Goal: Information Seeking & Learning: Learn about a topic

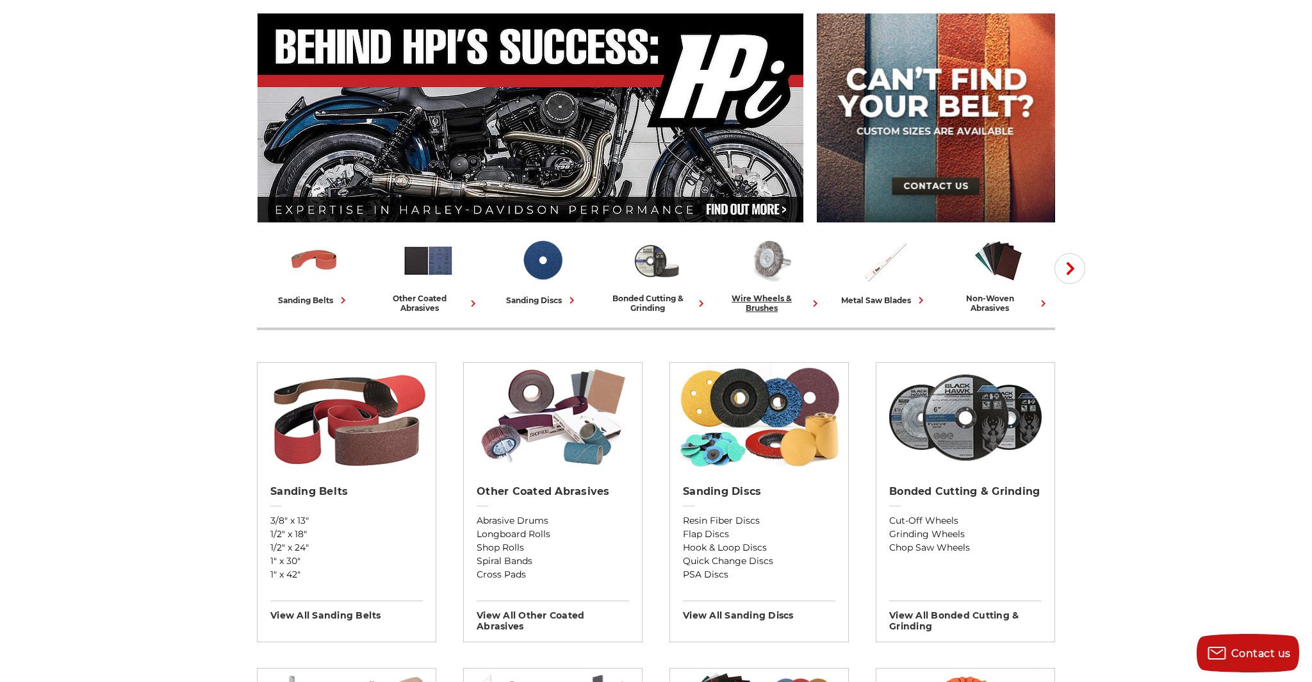
scroll to position [140, 0]
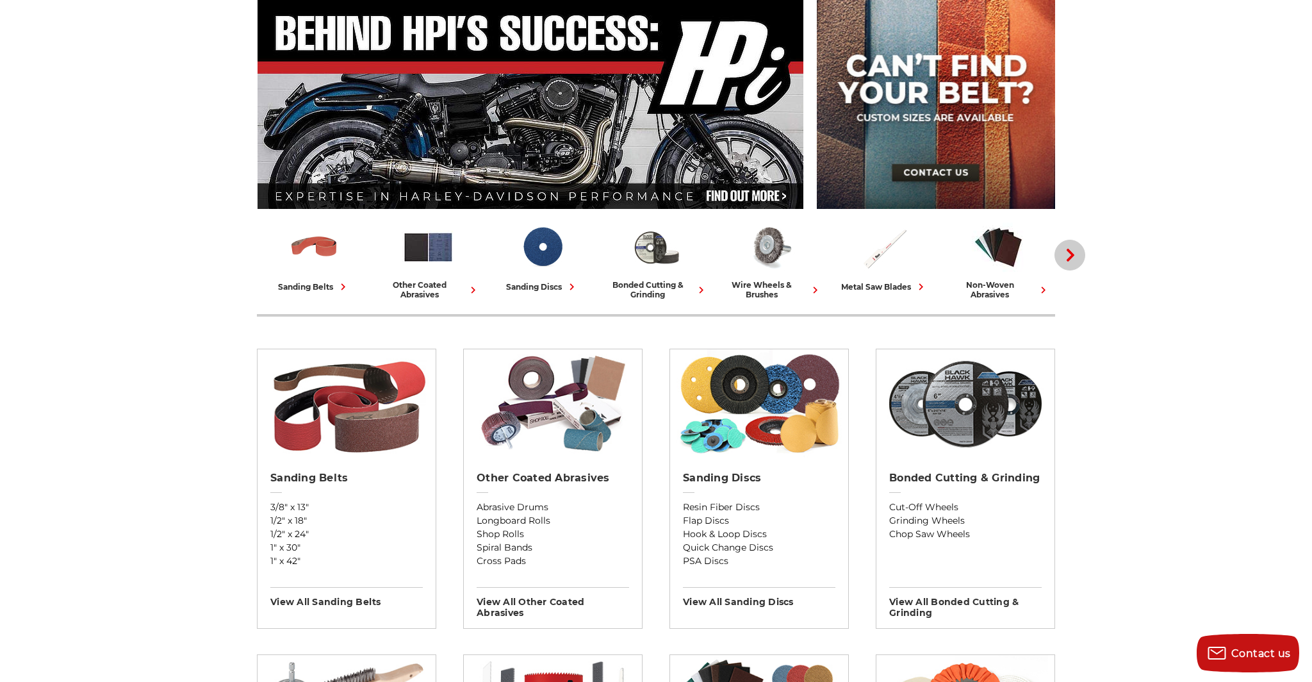
click at [1064, 267] on button "Next" at bounding box center [1070, 255] width 31 height 31
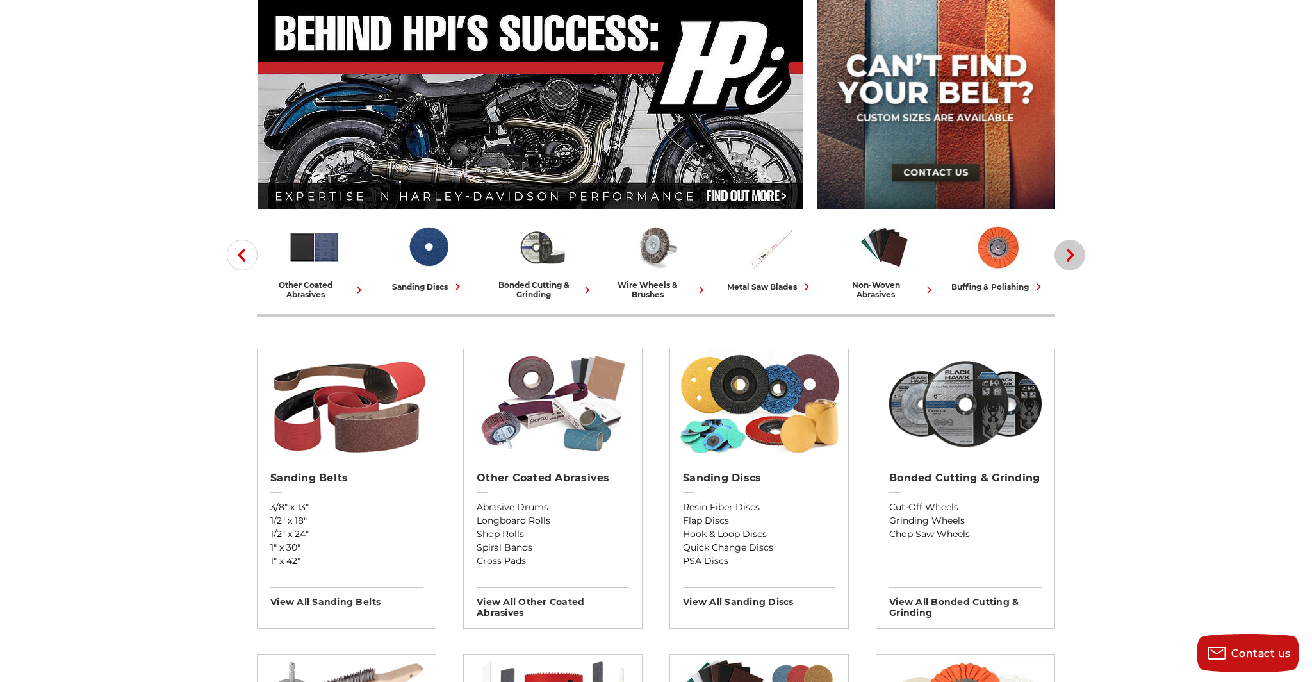
click at [1064, 267] on button "Next" at bounding box center [1070, 255] width 31 height 31
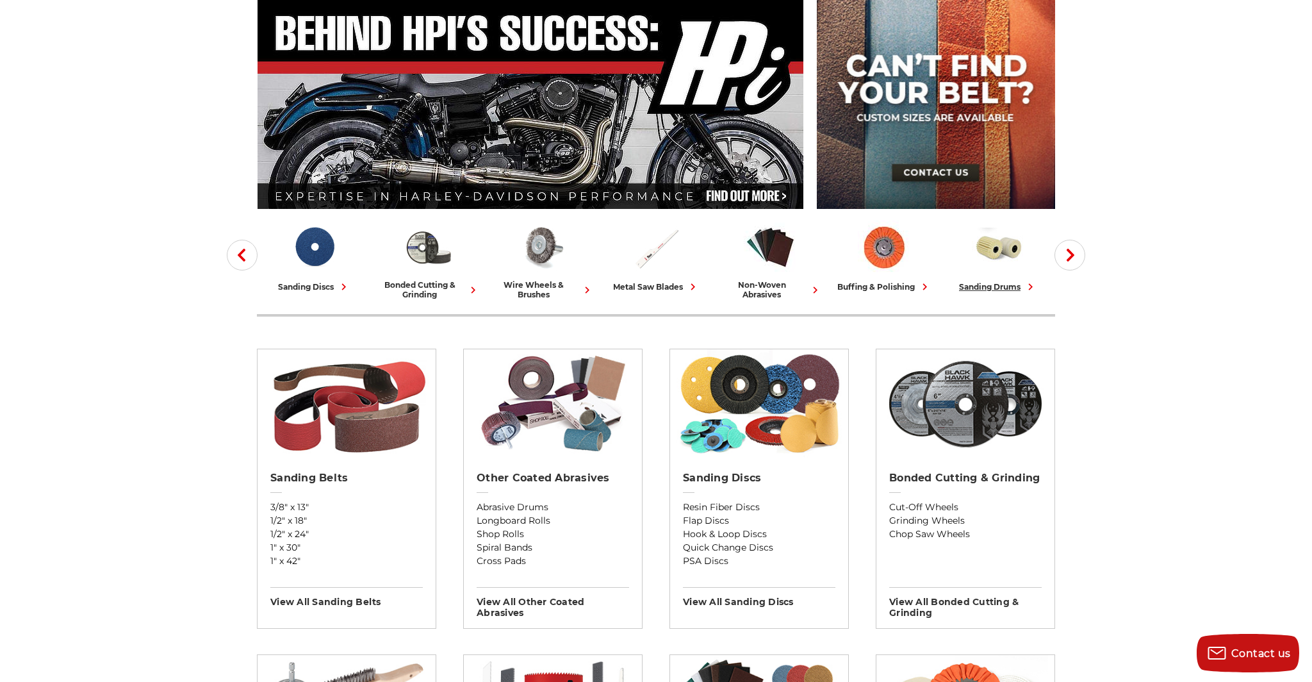
click at [999, 284] on div "sanding drums" at bounding box center [998, 286] width 78 height 13
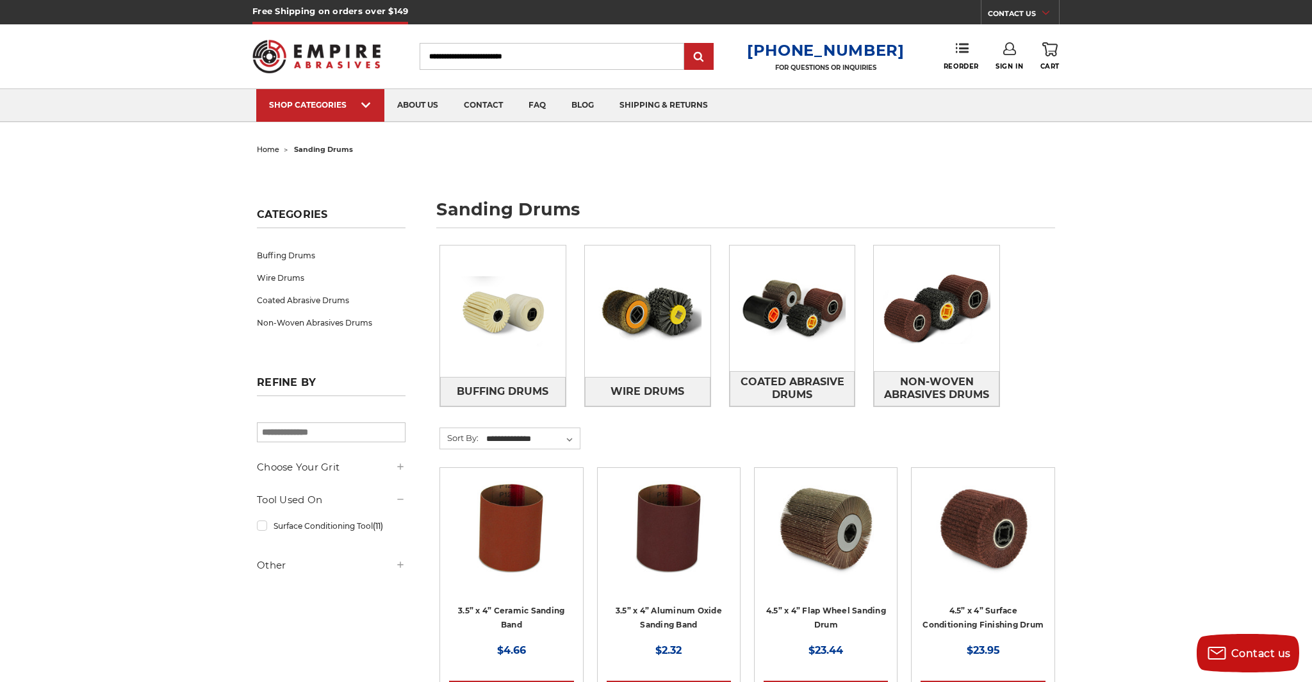
click at [497, 537] on img at bounding box center [511, 528] width 103 height 103
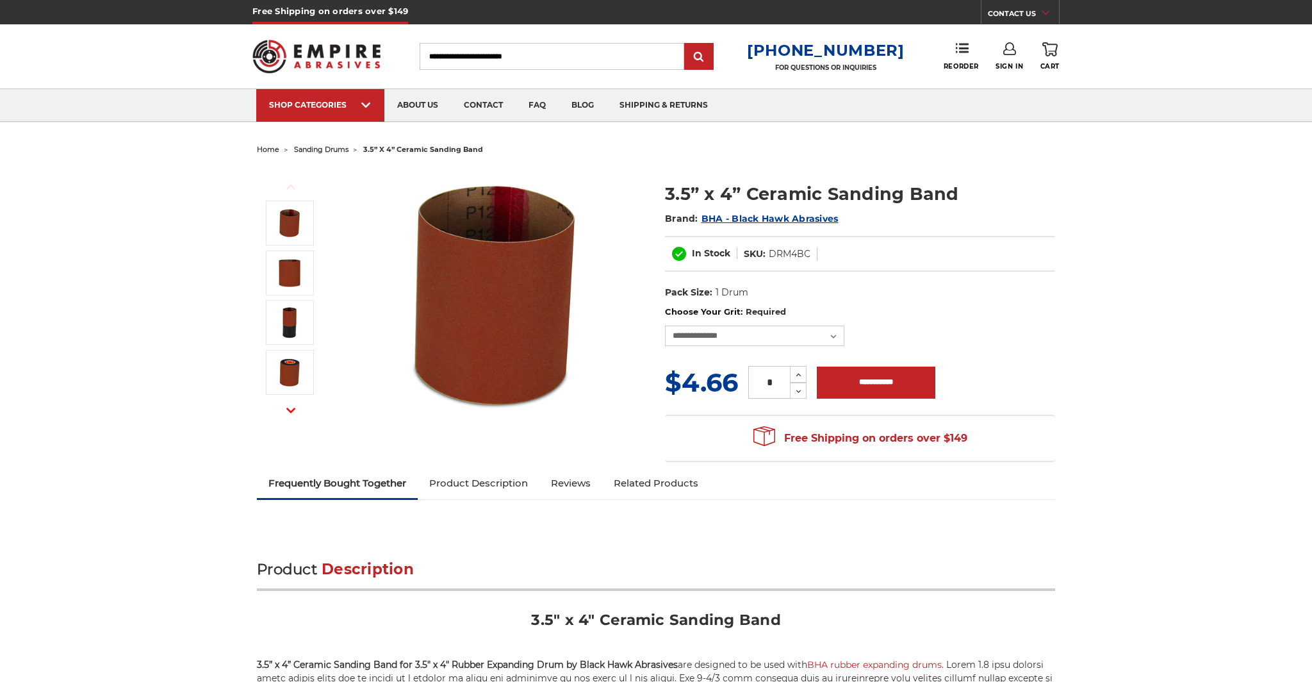
scroll to position [13, 0]
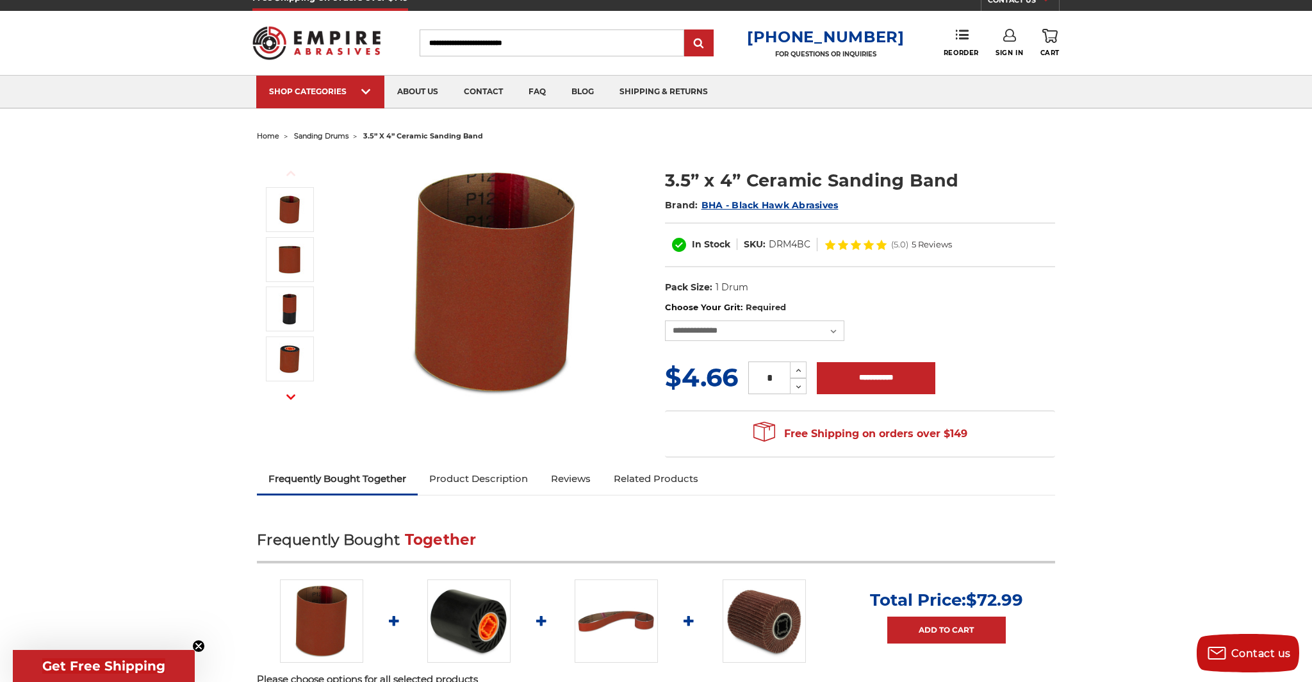
click at [498, 479] on link "Product Description" at bounding box center [479, 479] width 122 height 28
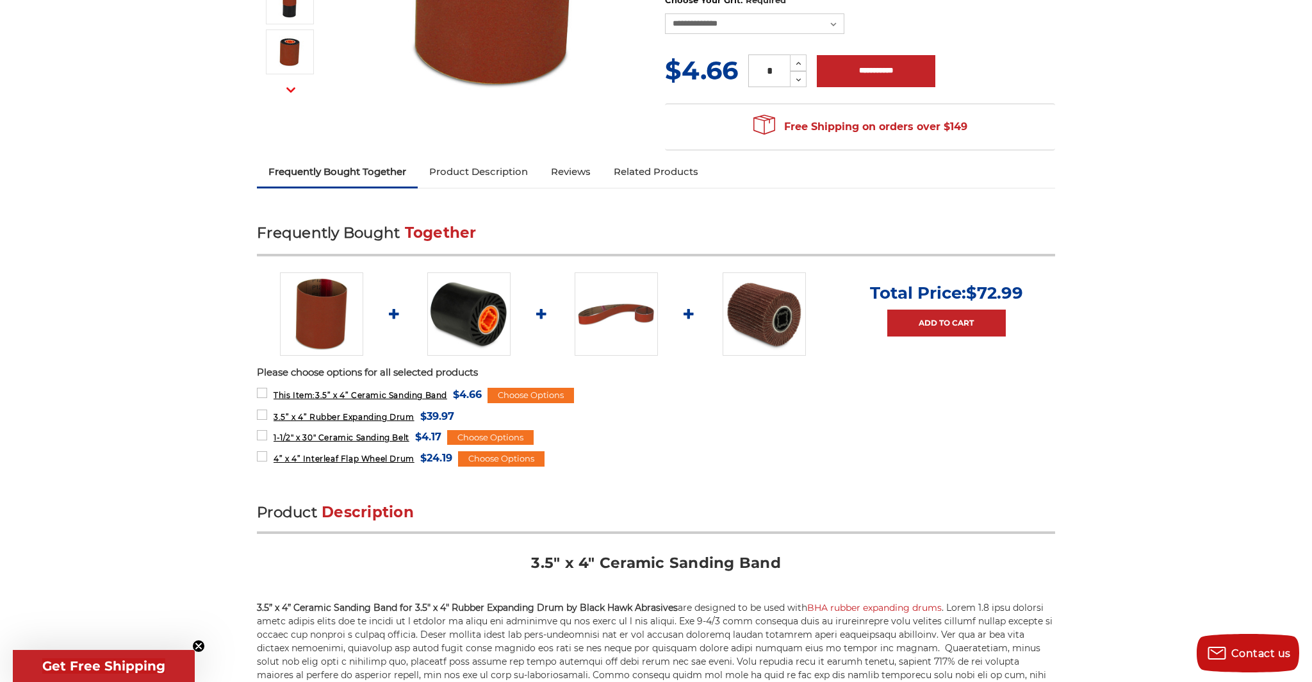
scroll to position [310, 0]
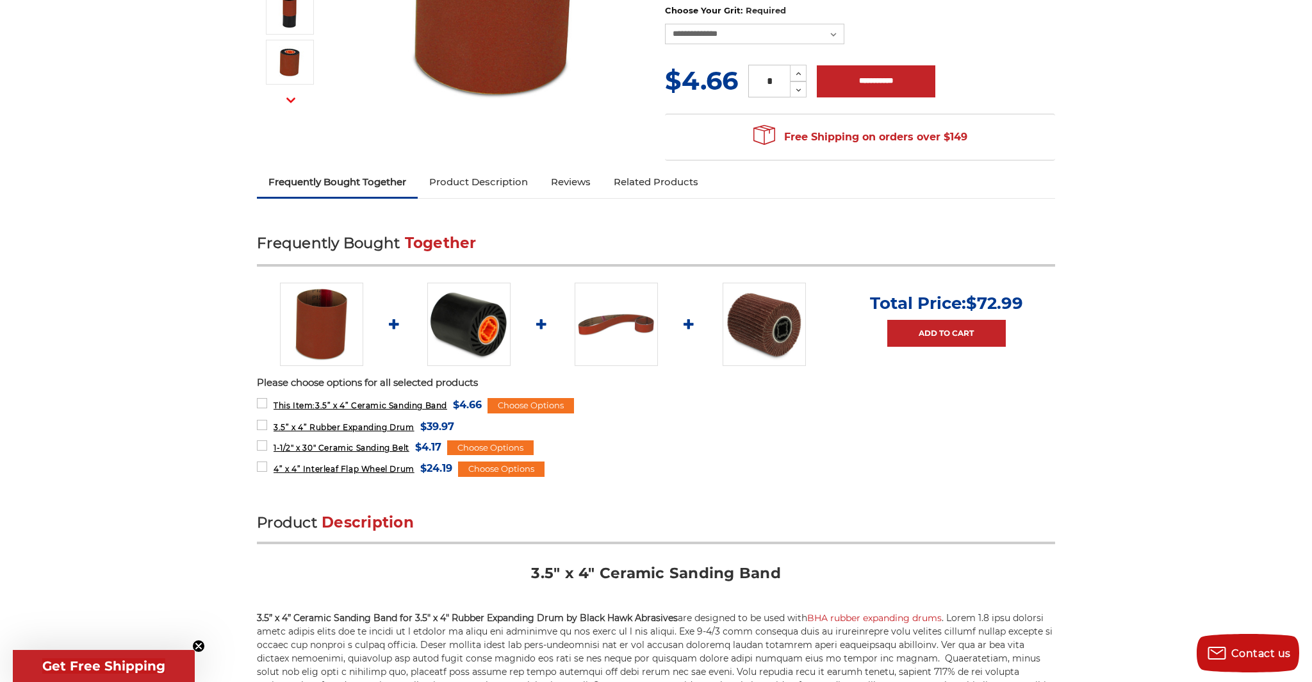
click at [568, 182] on link "Reviews" at bounding box center [570, 182] width 63 height 28
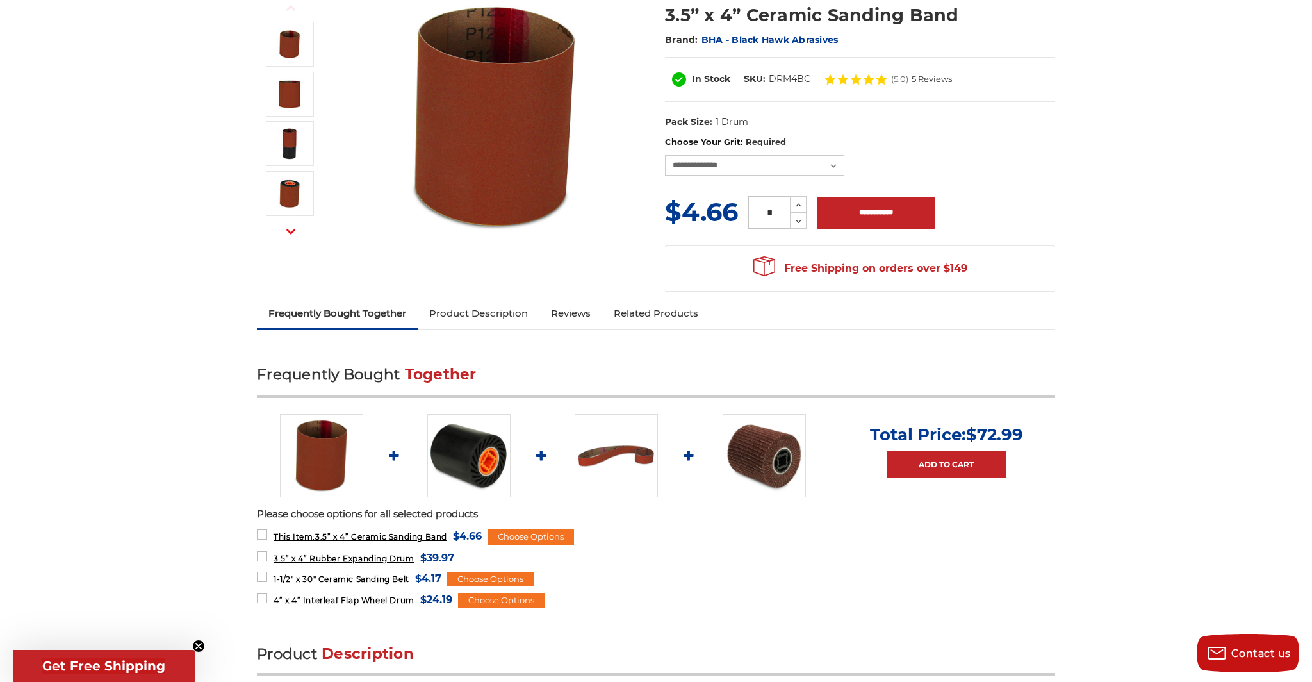
scroll to position [0, 0]
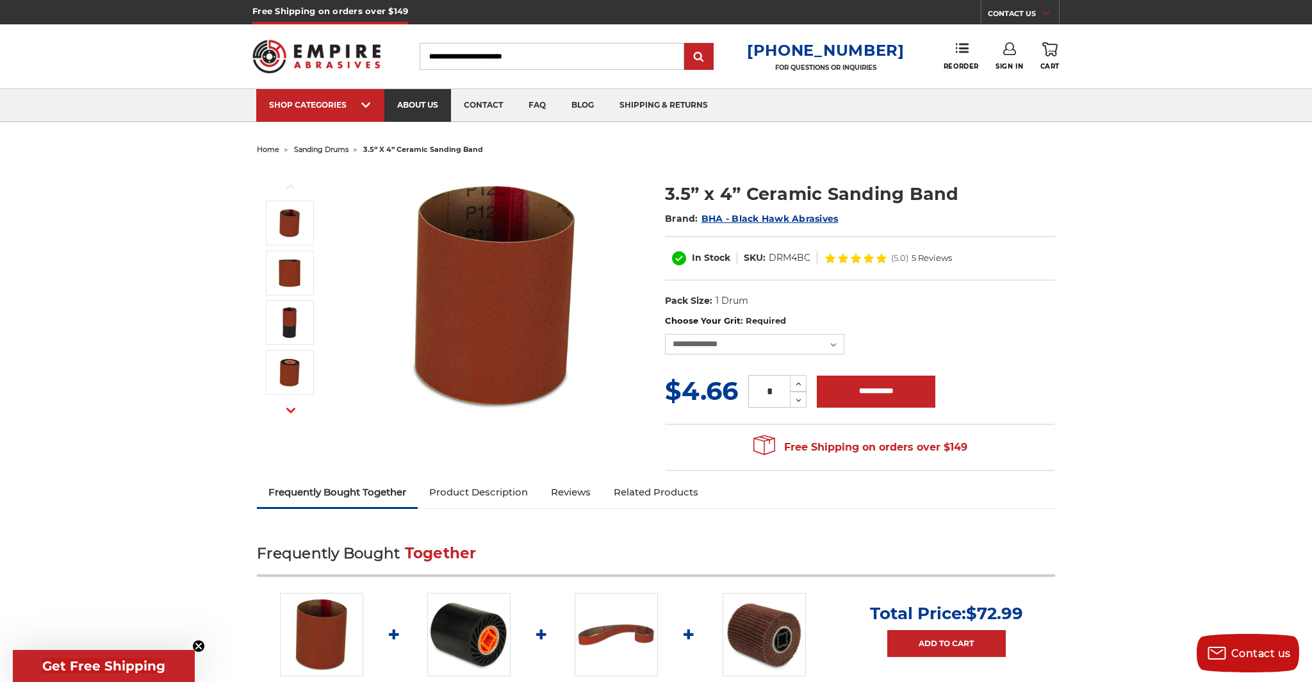
click at [438, 95] on link "about us" at bounding box center [417, 105] width 67 height 33
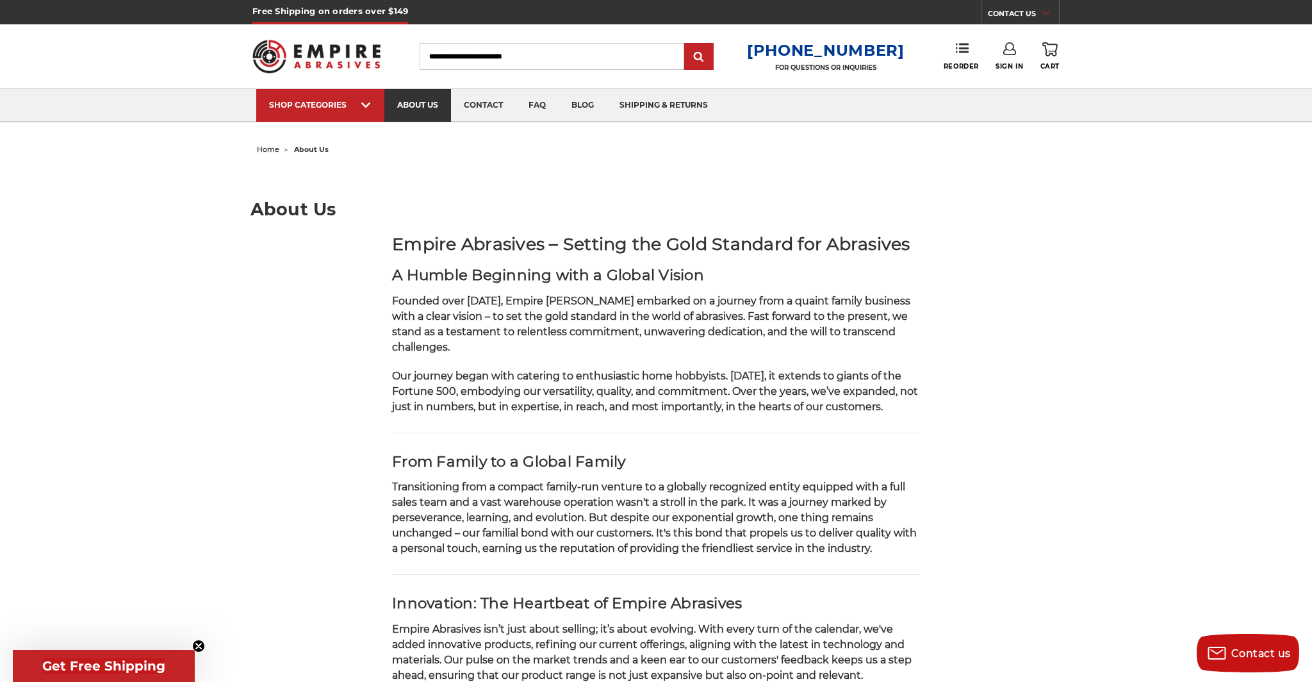
click at [414, 111] on link "about us" at bounding box center [417, 105] width 67 height 33
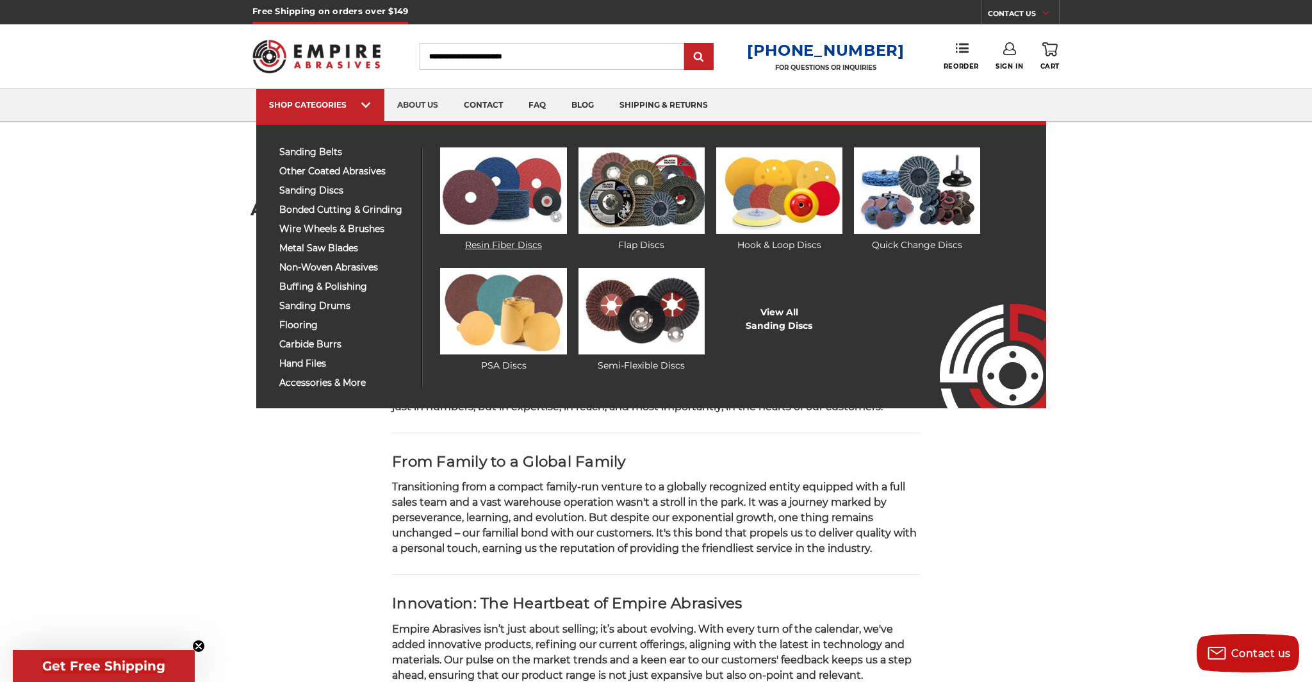
click at [474, 197] on img at bounding box center [503, 190] width 126 height 86
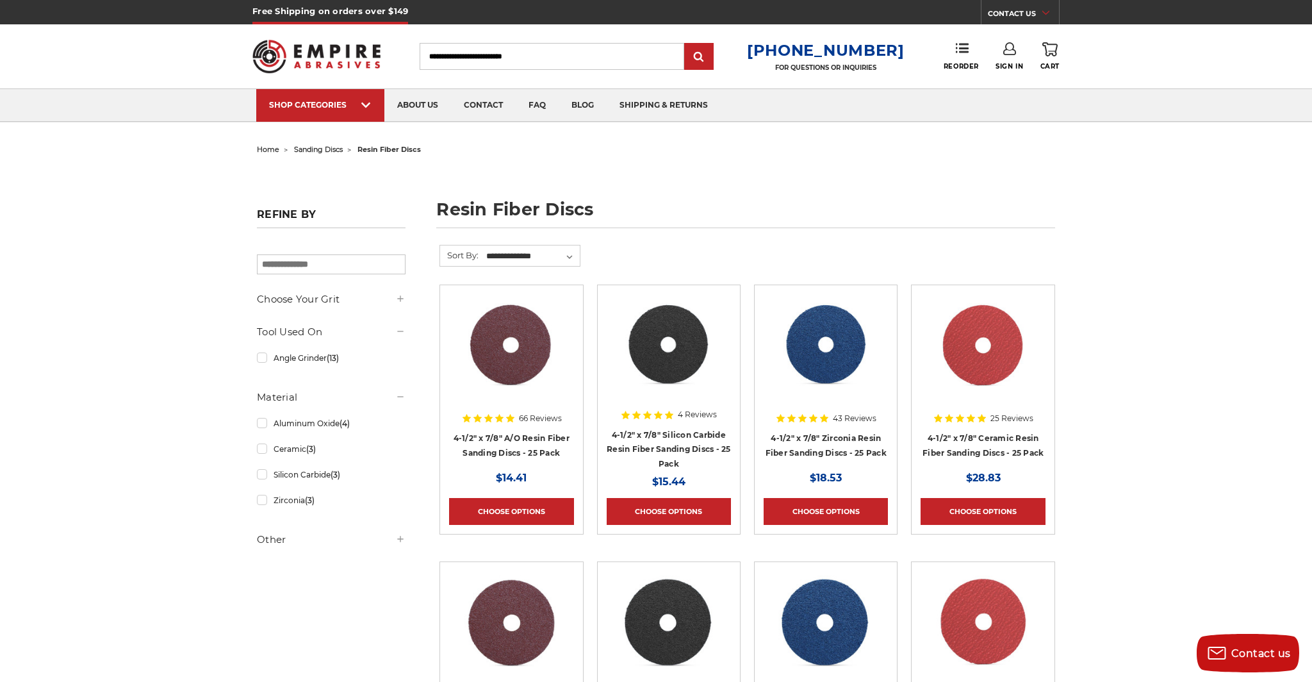
click at [550, 397] on div at bounding box center [511, 356] width 124 height 124
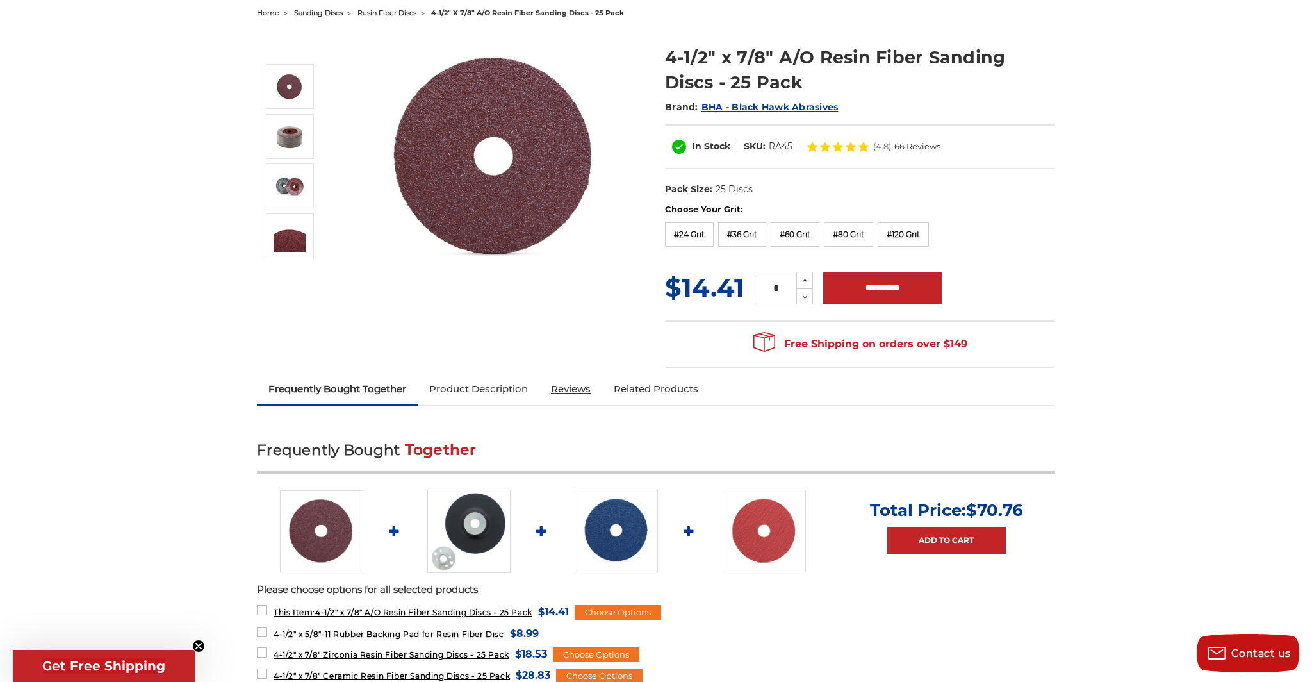
scroll to position [133, 0]
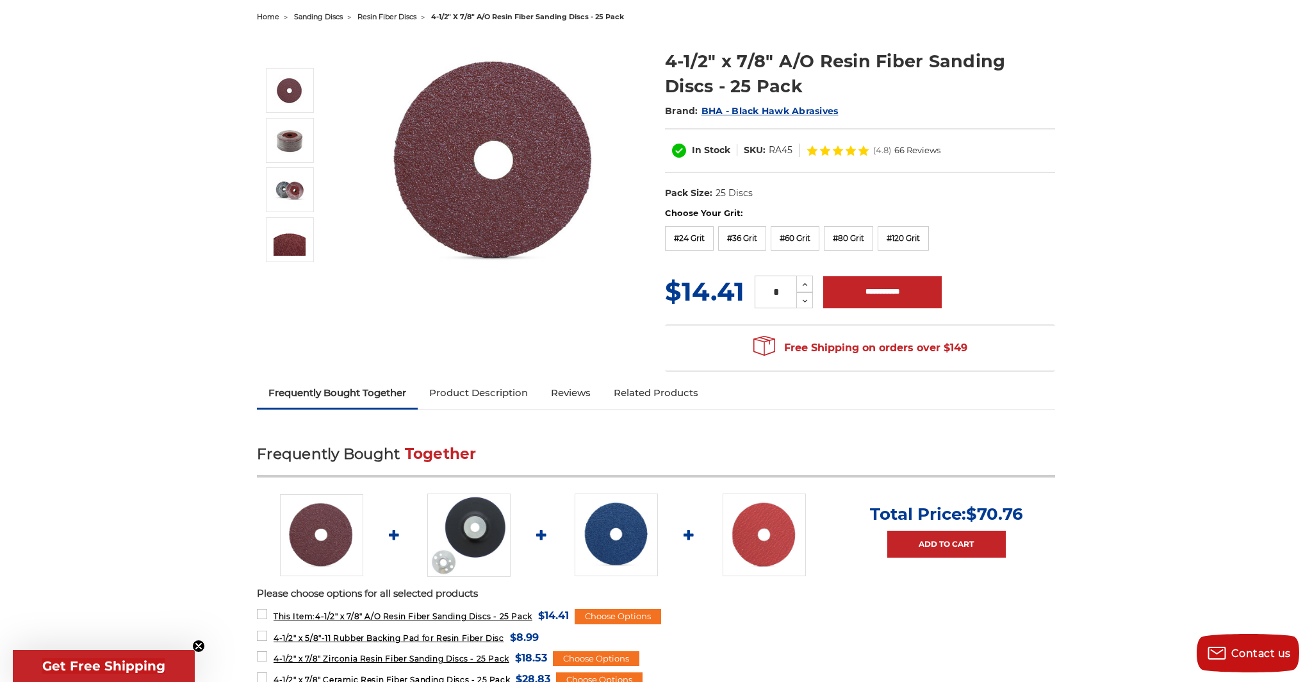
click at [468, 395] on link "Product Description" at bounding box center [479, 393] width 122 height 28
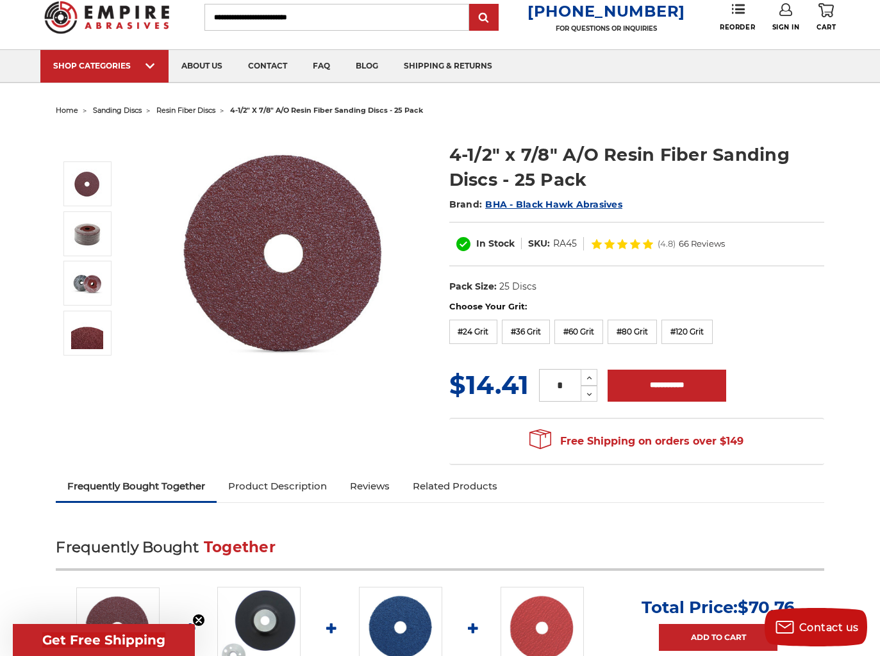
scroll to position [0, 0]
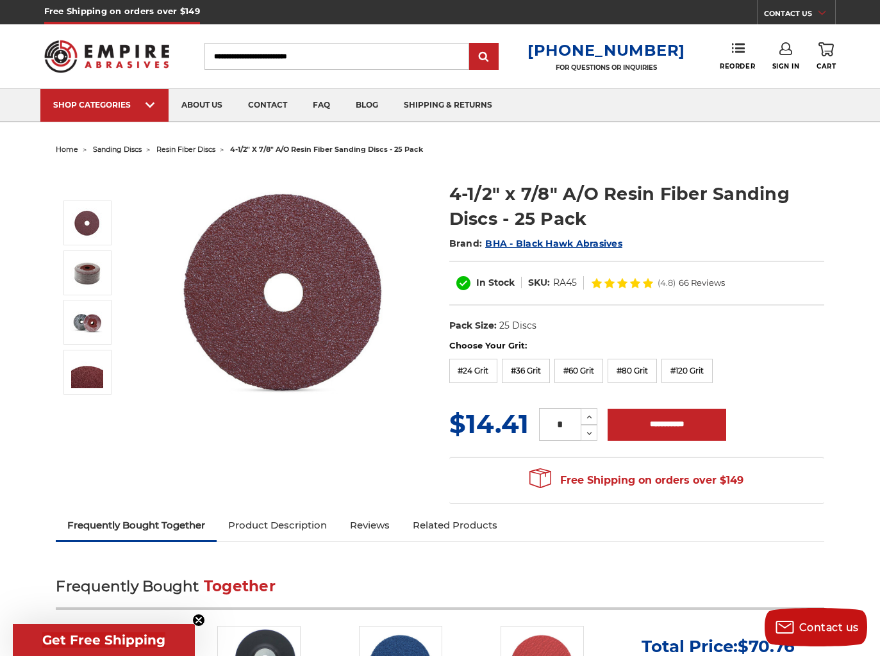
click at [233, 523] on link "Product Description" at bounding box center [278, 525] width 122 height 28
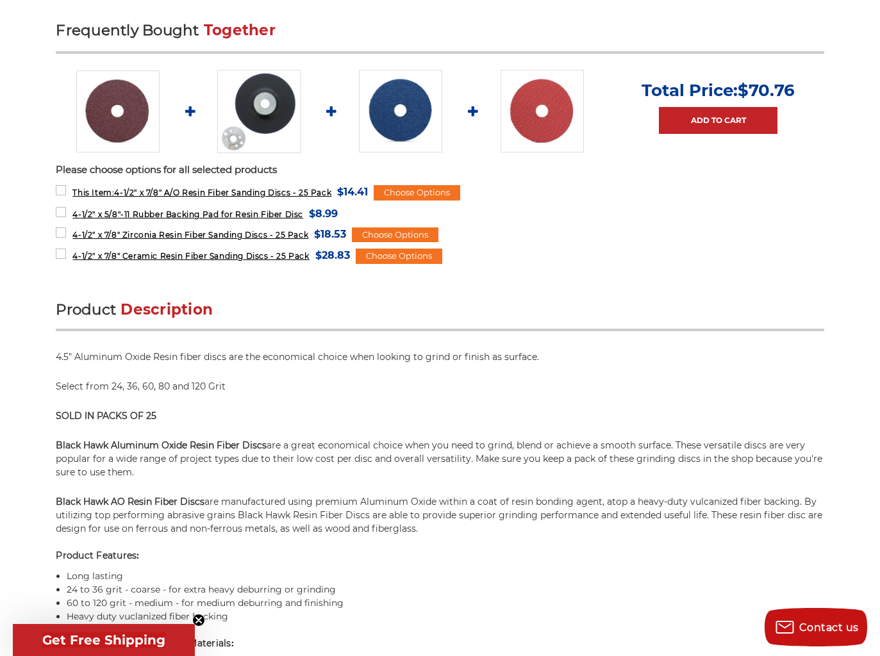
scroll to position [276, 0]
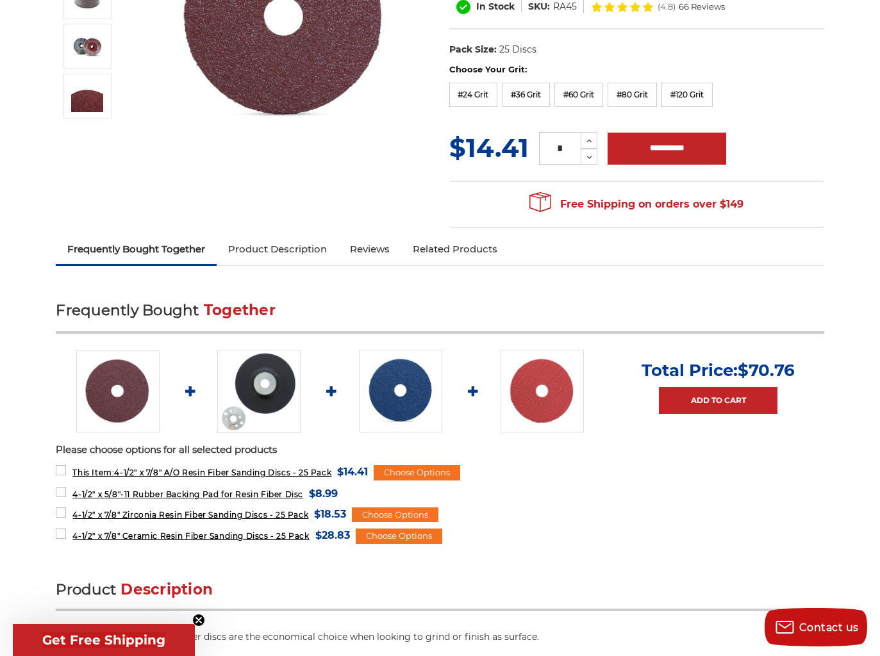
click at [366, 246] on link "Reviews" at bounding box center [369, 249] width 63 height 28
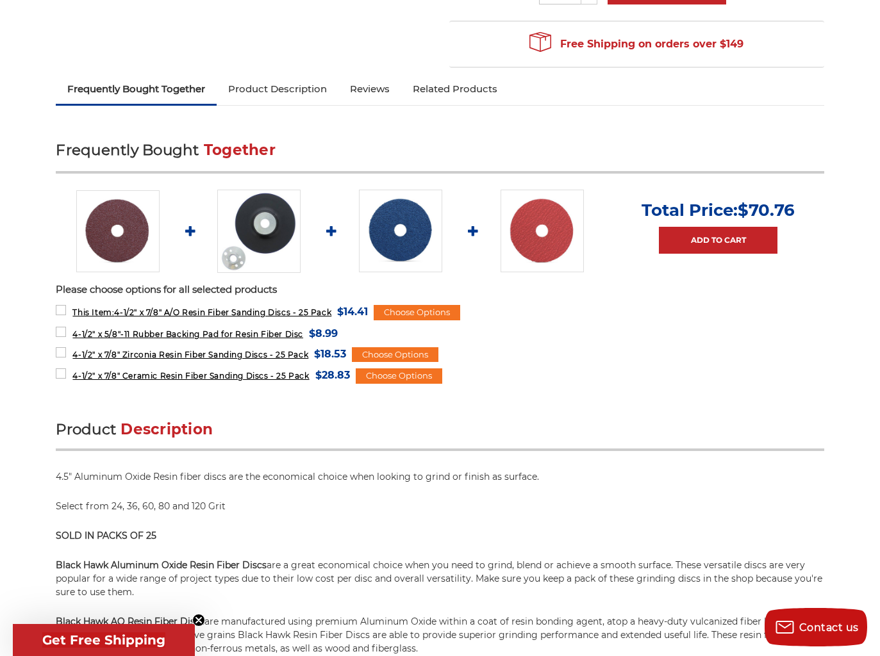
scroll to position [411, 0]
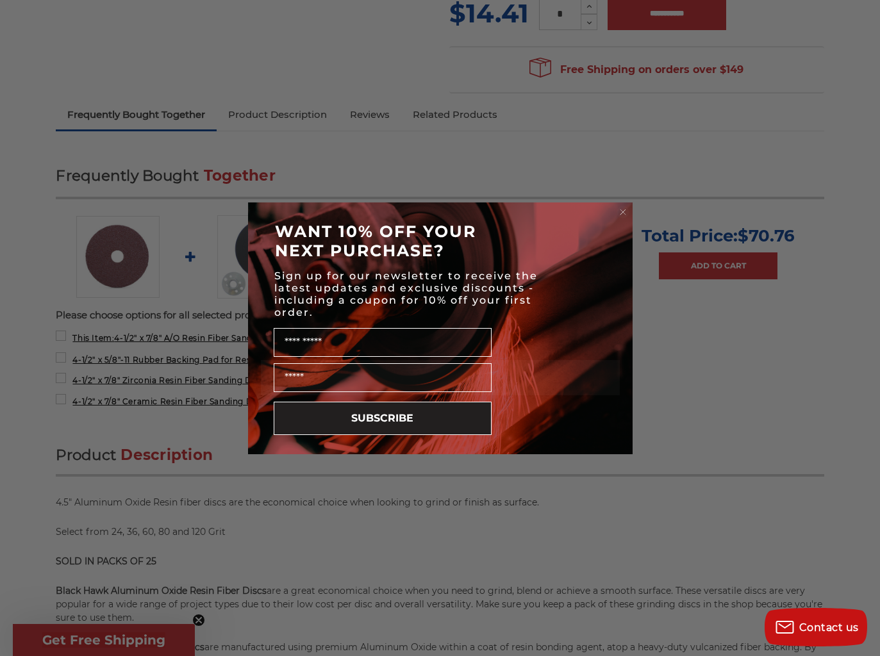
click at [627, 214] on circle "Close dialog" at bounding box center [622, 212] width 12 height 12
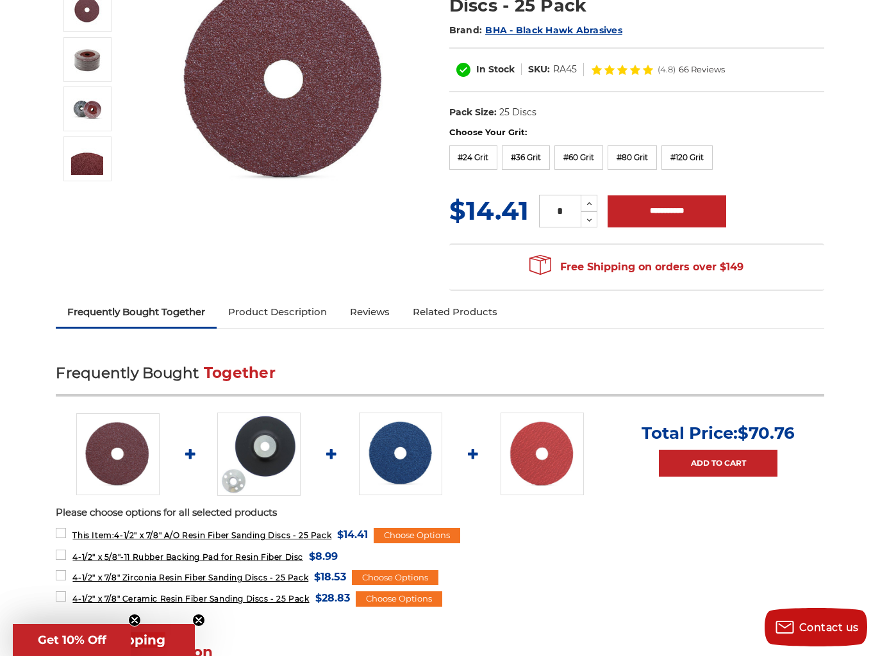
scroll to position [0, 0]
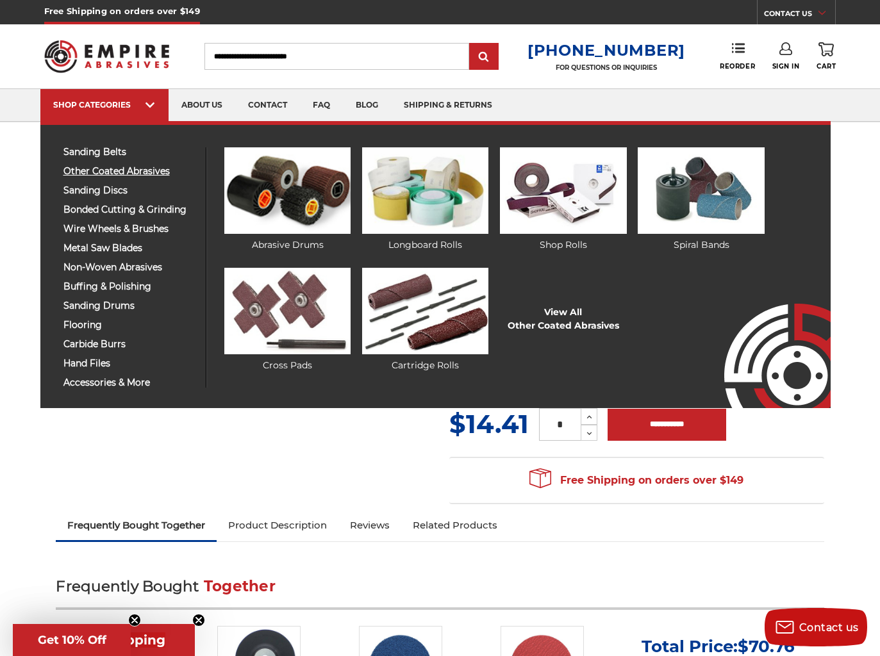
click at [116, 176] on span "other coated abrasives" at bounding box center [129, 172] width 133 height 10
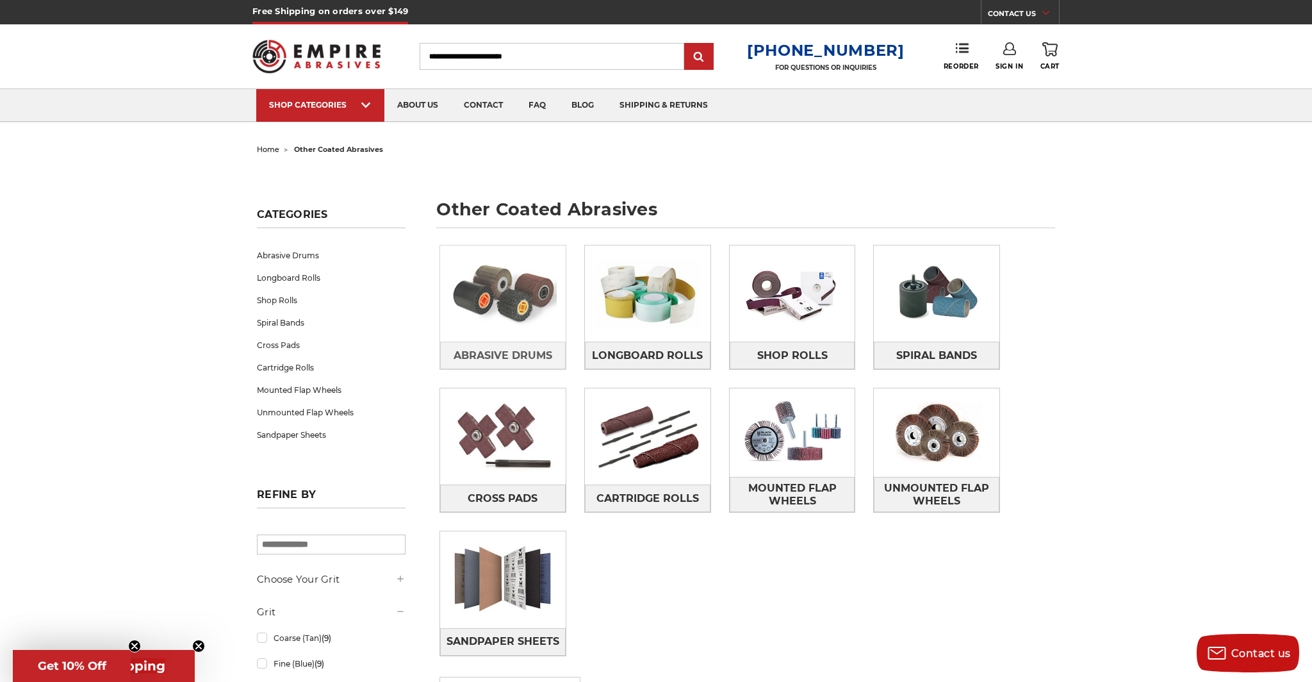
click at [545, 328] on img at bounding box center [503, 293] width 126 height 88
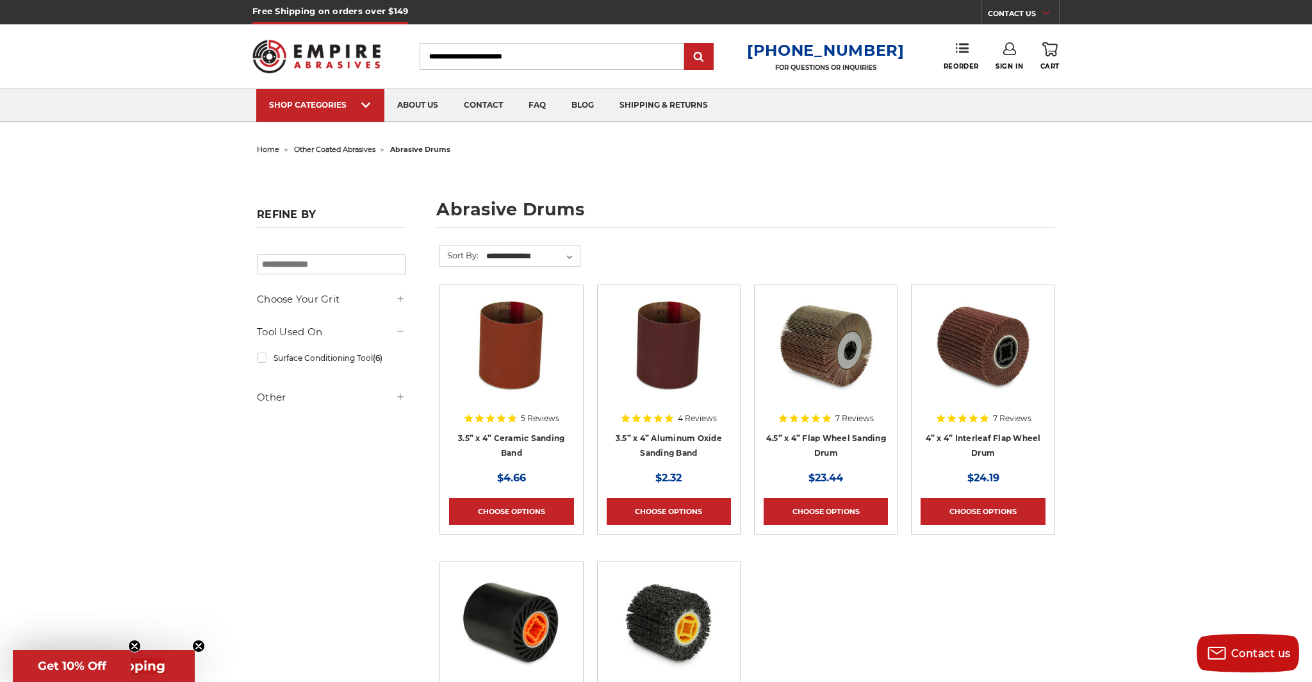
click at [272, 148] on span "home" at bounding box center [268, 149] width 22 height 9
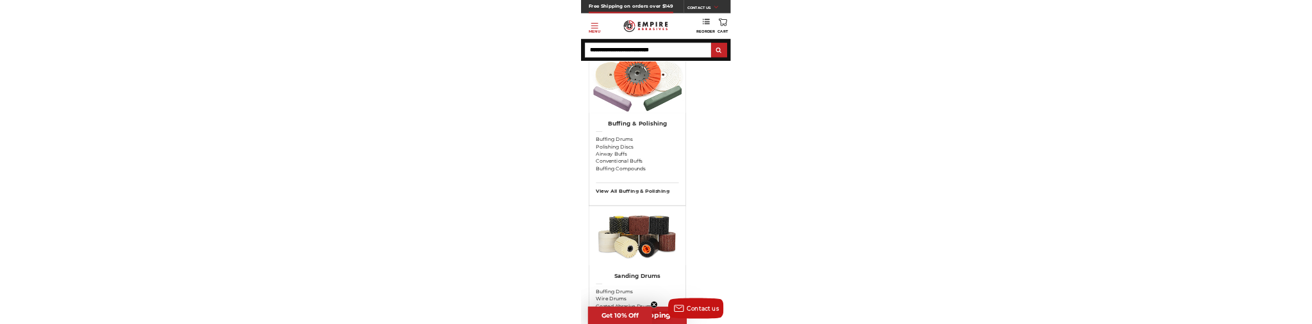
scroll to position [2646, 0]
